Goal: Use online tool/utility

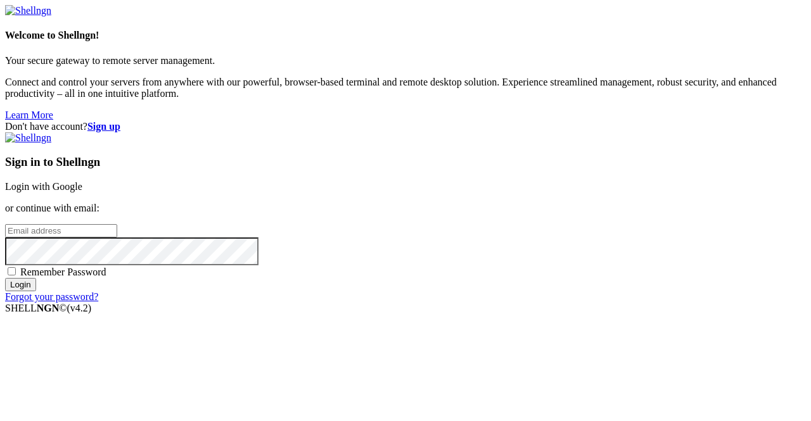
click at [82, 181] on link "Login with Google" at bounding box center [43, 186] width 77 height 11
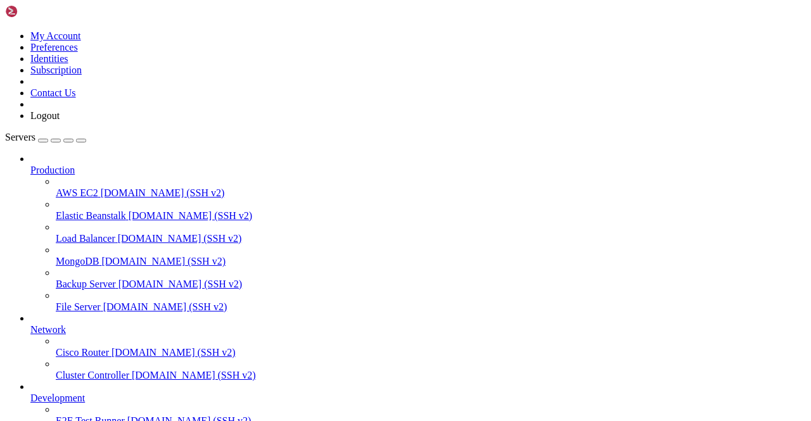
scroll to position [90, 0]
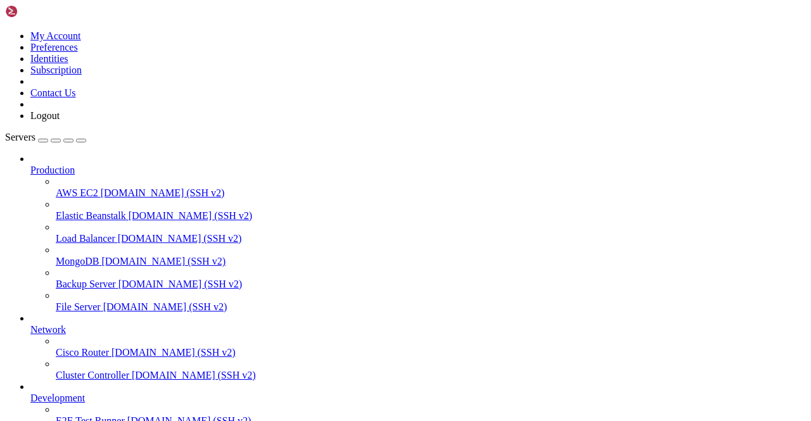
scroll to position [1704, 0]
